Goal: Information Seeking & Learning: Learn about a topic

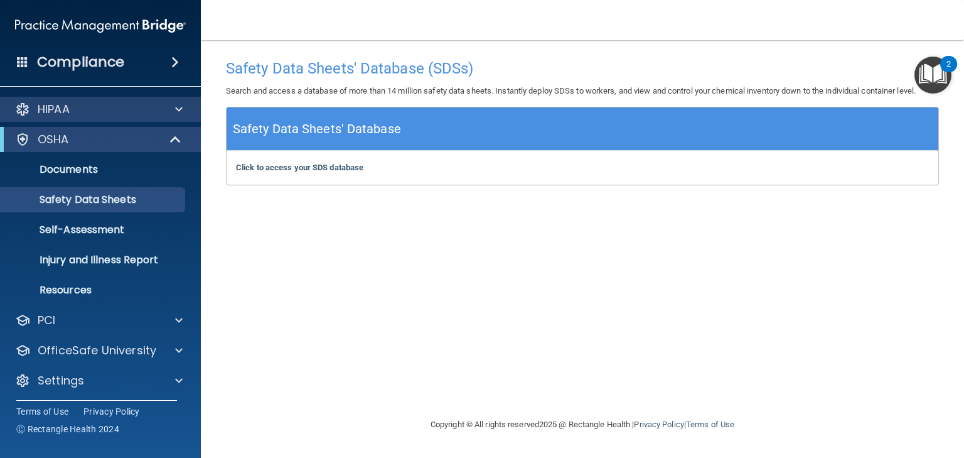
scroll to position [3, 0]
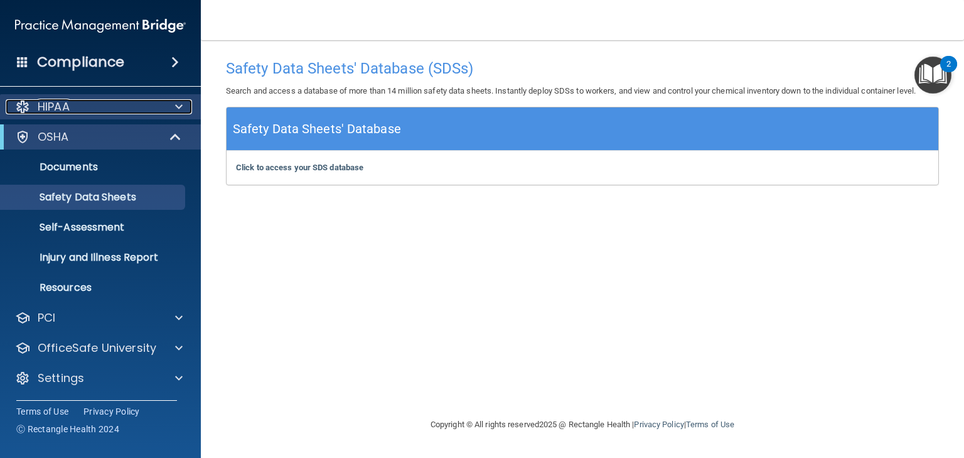
click at [60, 103] on p "HIPAA" at bounding box center [54, 106] width 32 height 15
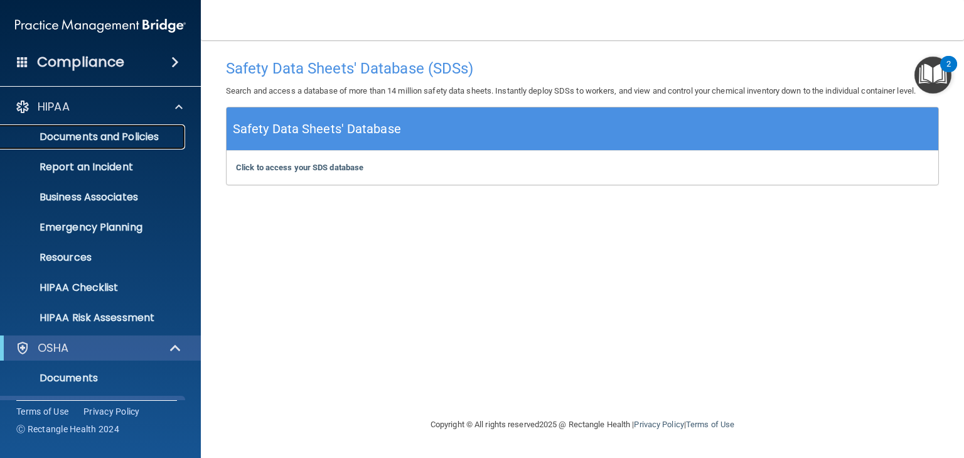
click at [90, 128] on link "Documents and Policies" at bounding box center [86, 136] width 198 height 25
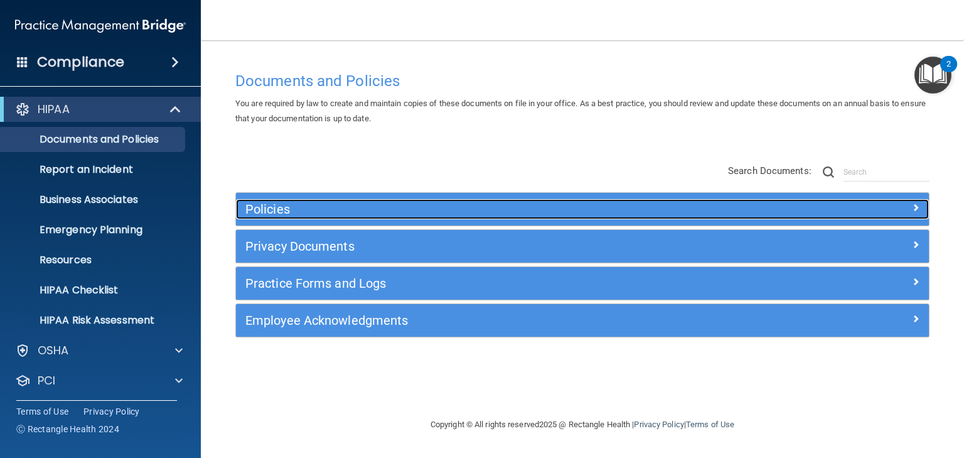
click at [264, 209] on h5 "Policies" at bounding box center [495, 209] width 501 height 14
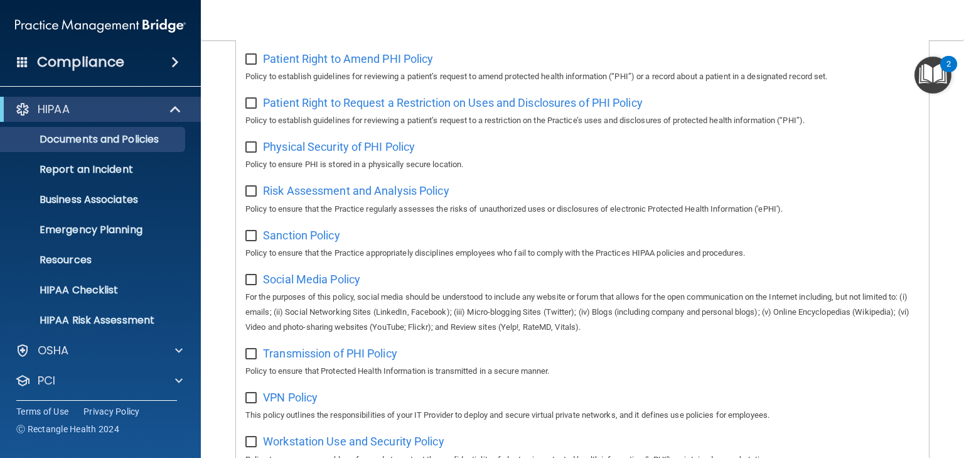
scroll to position [783, 0]
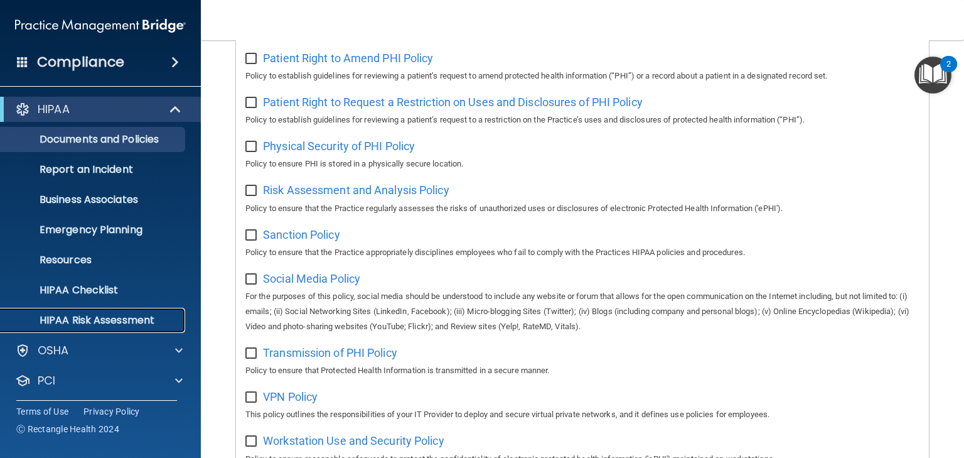
click at [95, 320] on p "HIPAA Risk Assessment" at bounding box center [93, 320] width 171 height 13
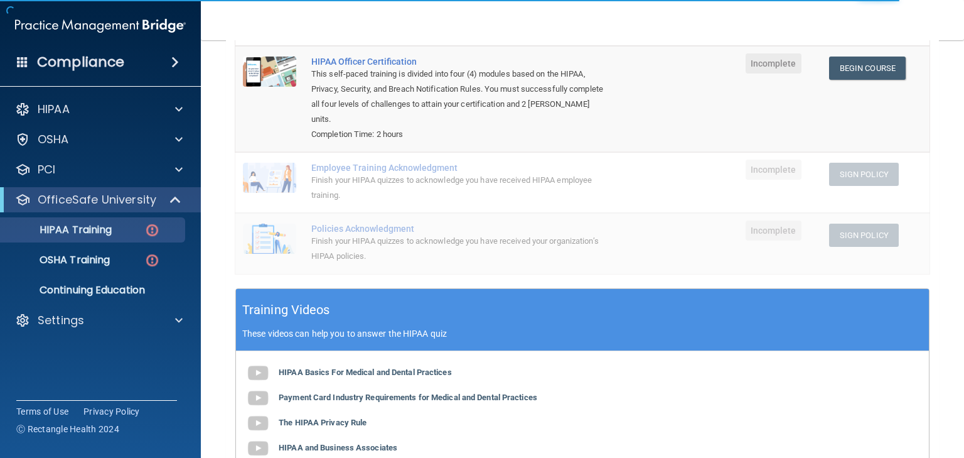
scroll to position [51, 0]
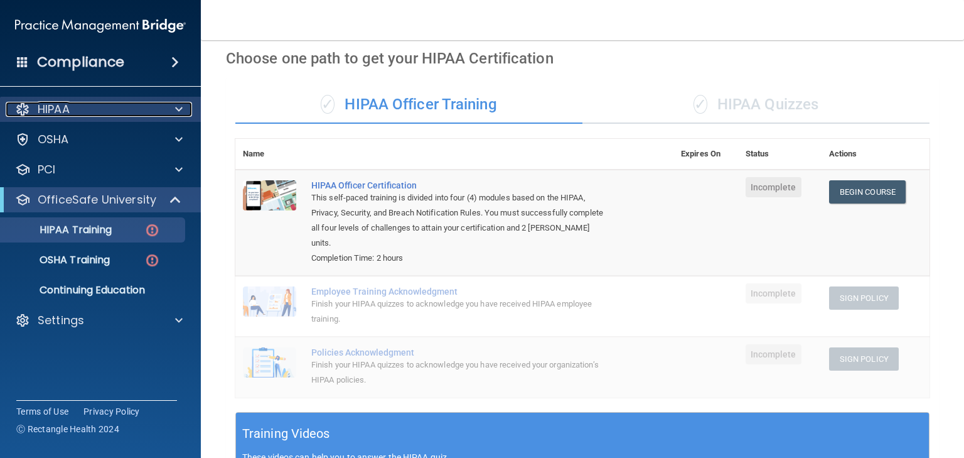
click at [48, 116] on p "HIPAA" at bounding box center [54, 109] width 32 height 15
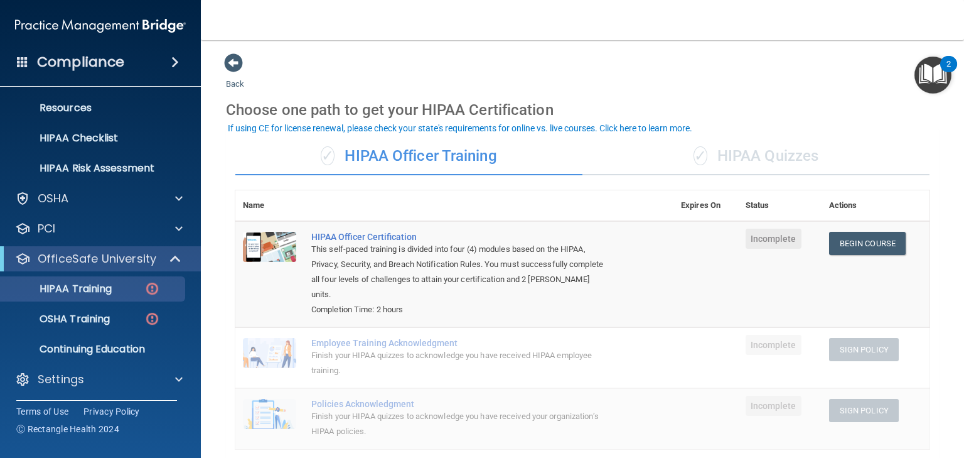
scroll to position [151, 0]
click at [77, 289] on p "HIPAA Training" at bounding box center [60, 289] width 104 height 13
click at [750, 156] on div "✓ HIPAA Quizzes" at bounding box center [756, 156] width 347 height 38
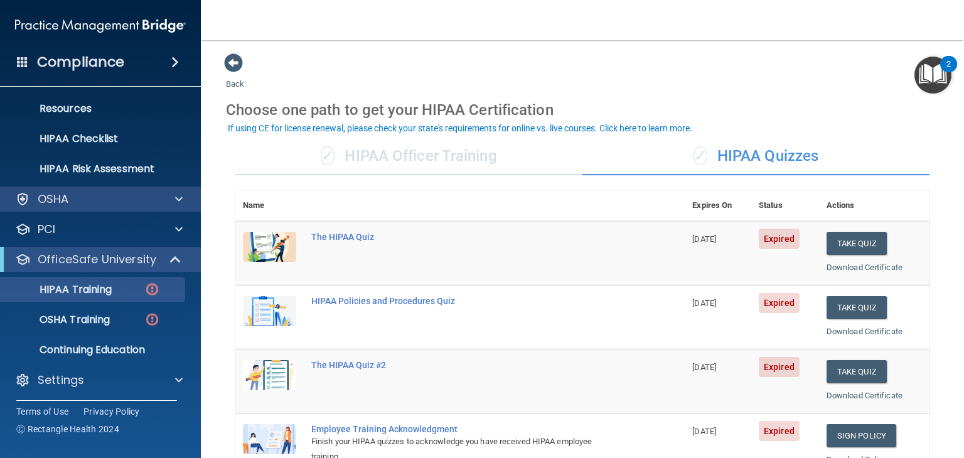
scroll to position [0, 0]
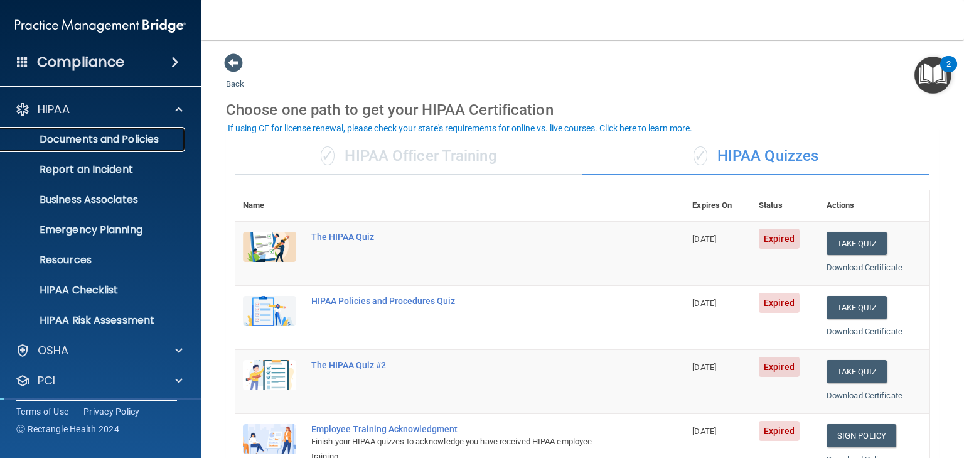
click at [109, 141] on p "Documents and Policies" at bounding box center [93, 139] width 171 height 13
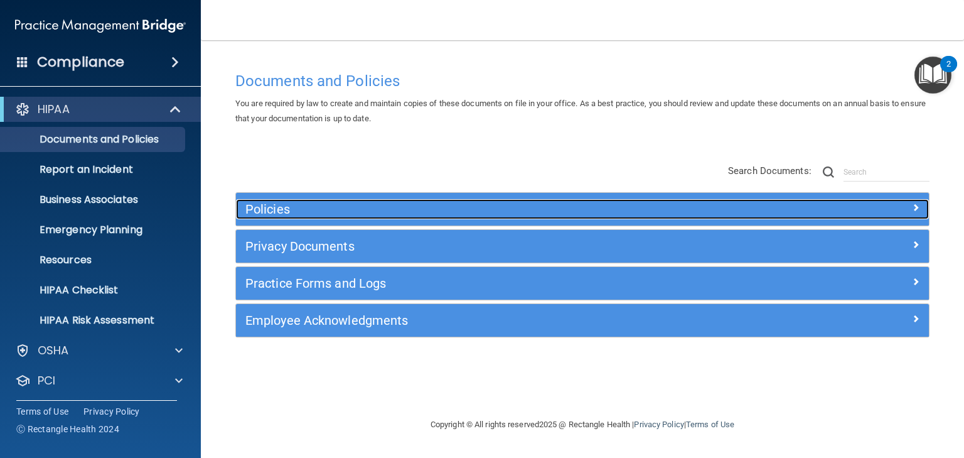
click at [262, 207] on h5 "Policies" at bounding box center [495, 209] width 501 height 14
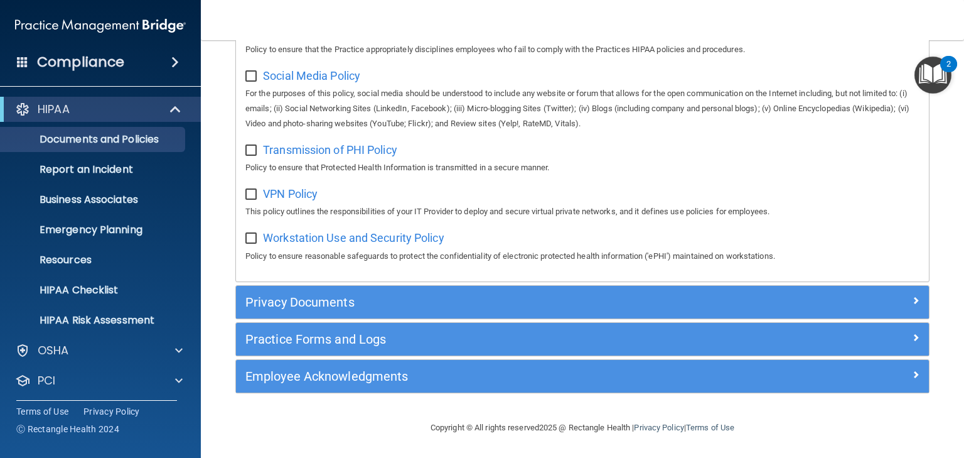
scroll to position [992, 0]
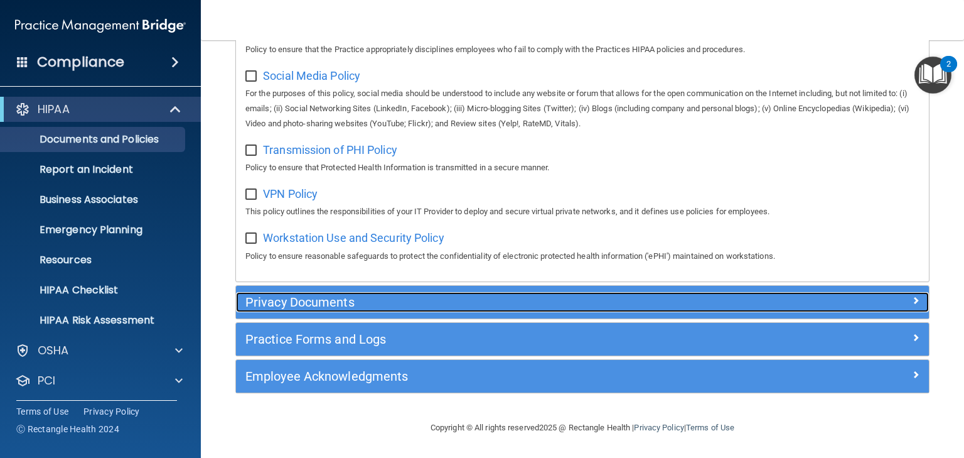
click at [295, 300] on h5 "Privacy Documents" at bounding box center [495, 302] width 501 height 14
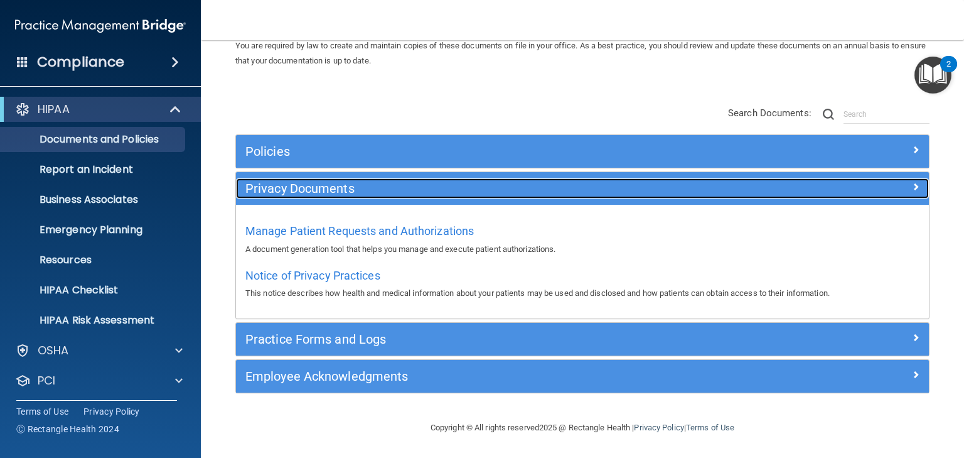
scroll to position [57, 0]
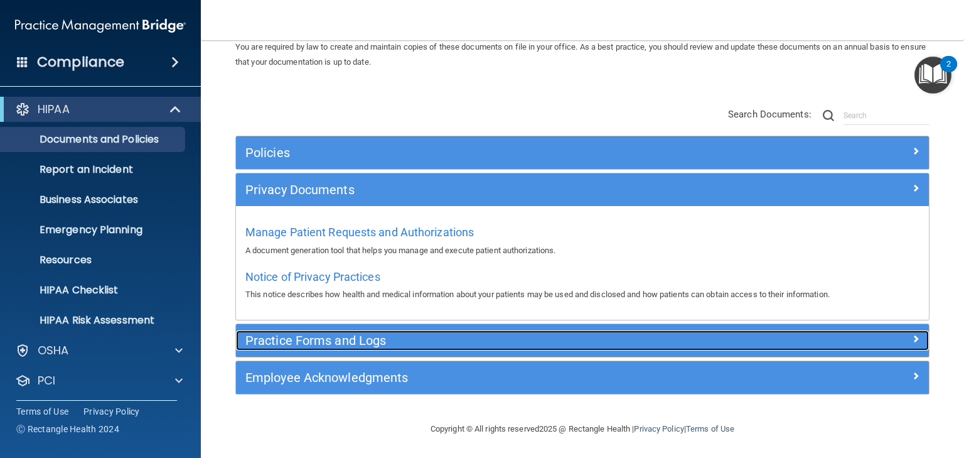
click at [329, 340] on h5 "Practice Forms and Logs" at bounding box center [495, 340] width 501 height 14
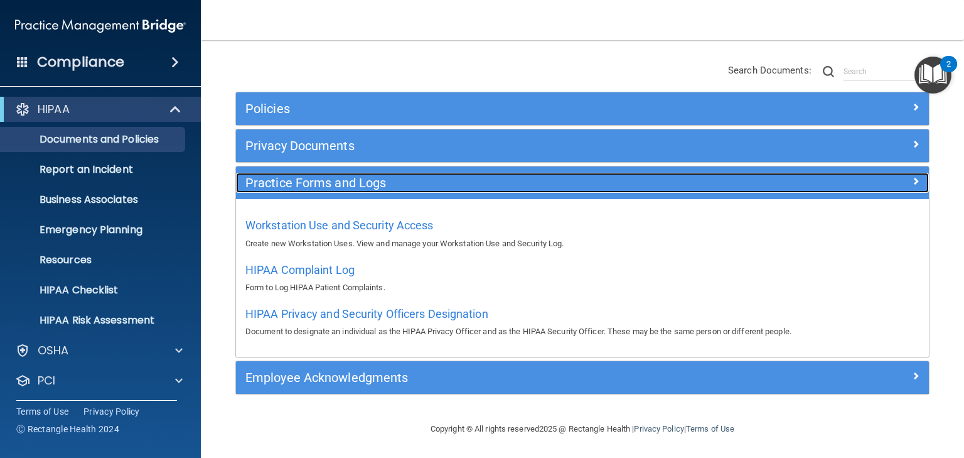
scroll to position [100, 0]
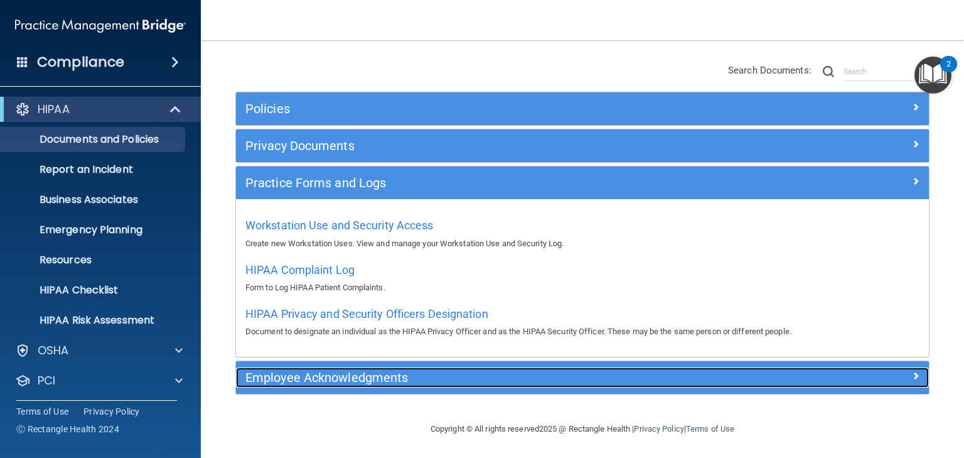
click at [343, 367] on div "Employee Acknowledgments" at bounding box center [496, 377] width 520 height 20
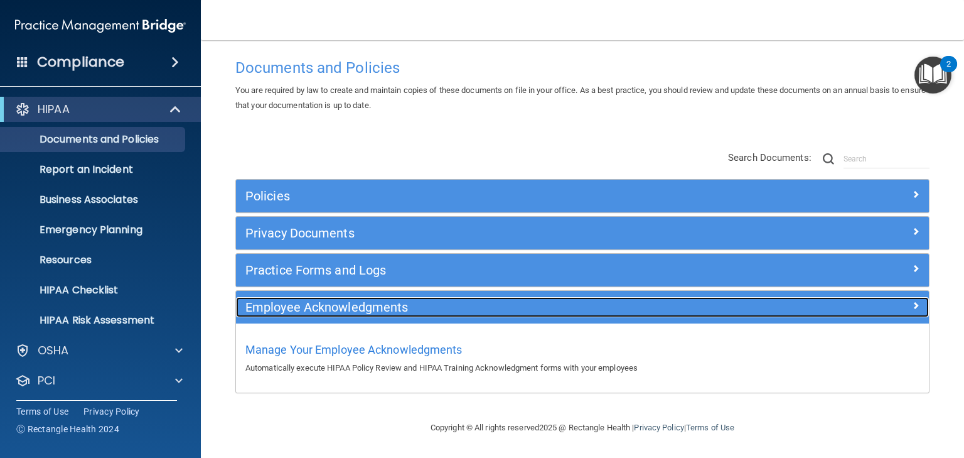
scroll to position [13, 0]
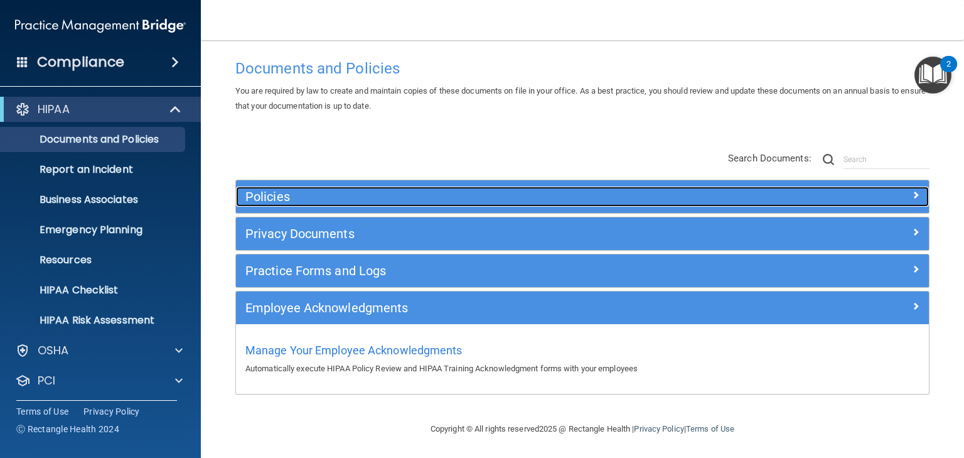
click at [261, 200] on h5 "Policies" at bounding box center [495, 197] width 501 height 14
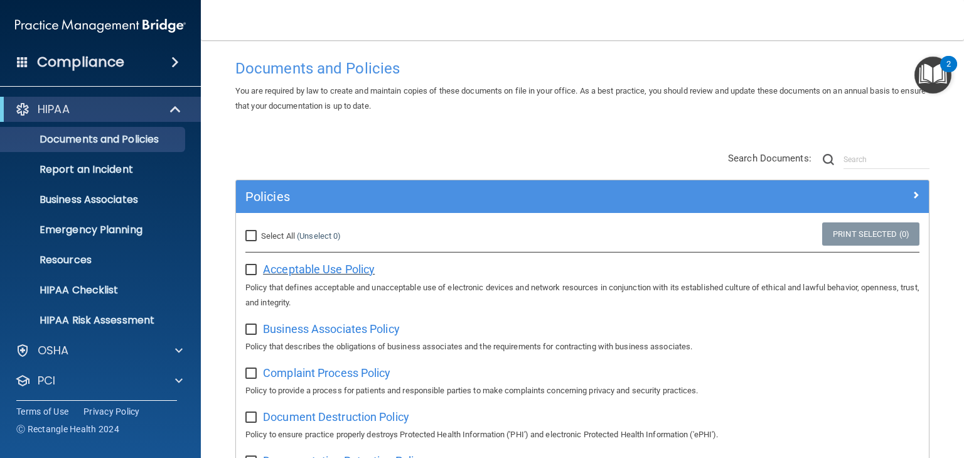
click at [324, 273] on span "Acceptable Use Policy" at bounding box center [319, 268] width 112 height 13
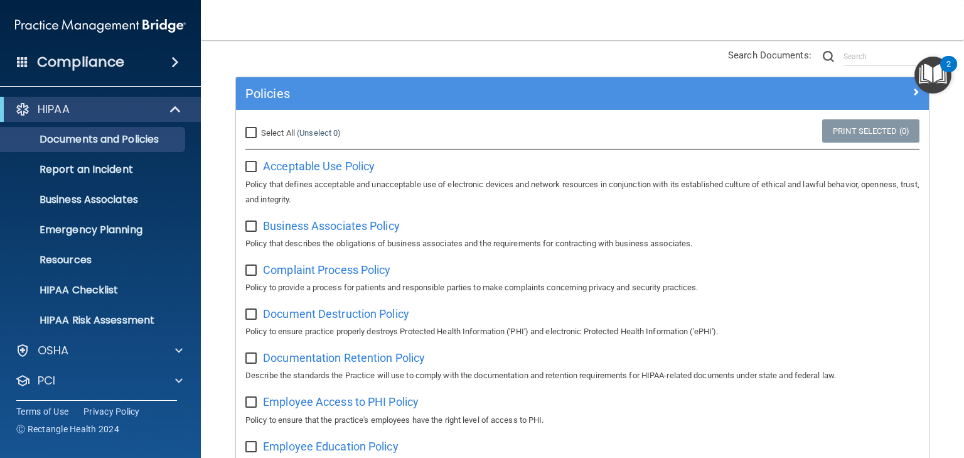
scroll to position [0, 0]
